Goal: Check status: Check status

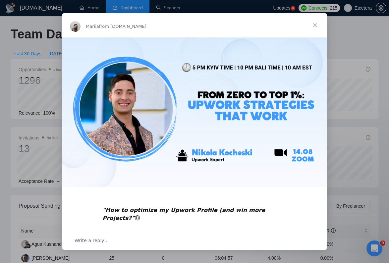
click at [345, 66] on div "Intercom messenger" at bounding box center [194, 131] width 389 height 263
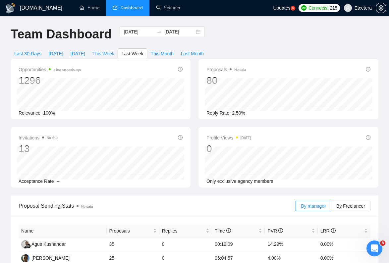
click at [110, 52] on span "This Week" at bounding box center [103, 53] width 22 height 7
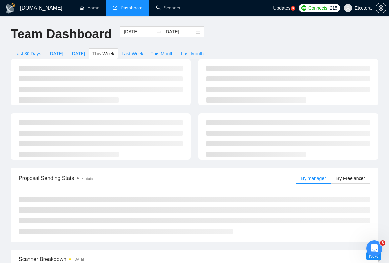
type input "[DATE]"
